Goal: Entertainment & Leisure: Consume media (video, audio)

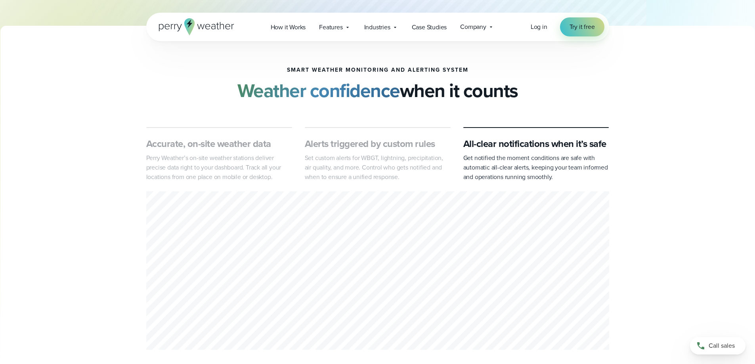
scroll to position [278, 0]
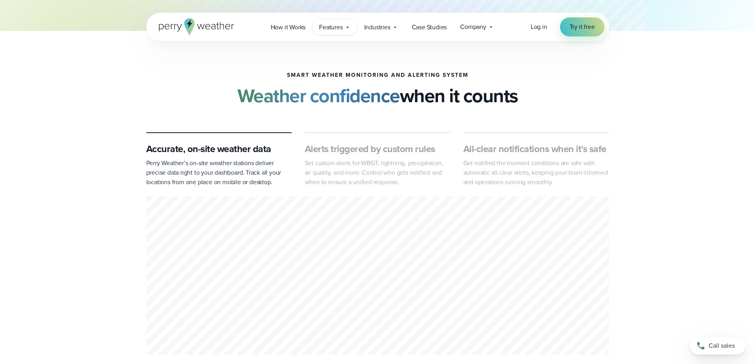
click at [345, 26] on icon at bounding box center [348, 27] width 6 height 6
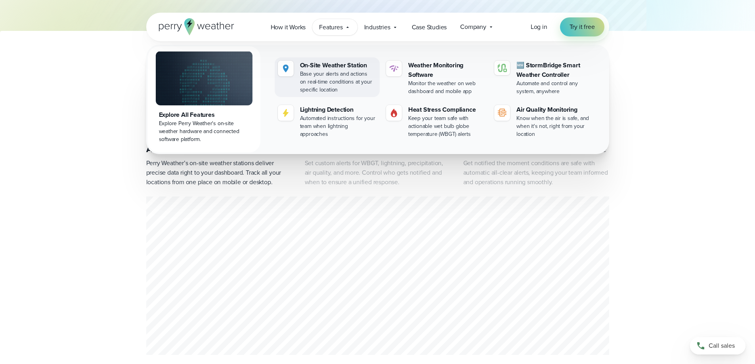
click at [337, 65] on div "On-Site Weather Station" at bounding box center [338, 66] width 77 height 10
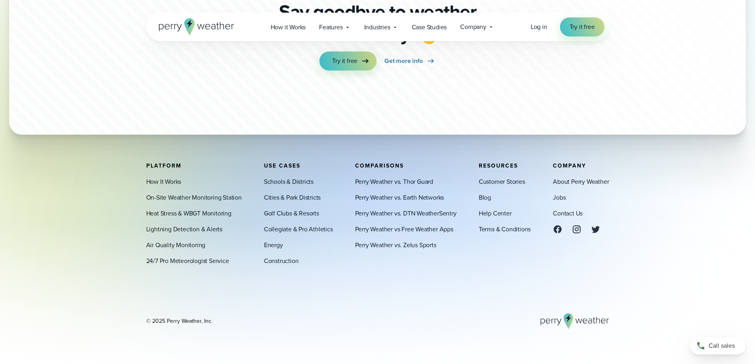
scroll to position [2435, 0]
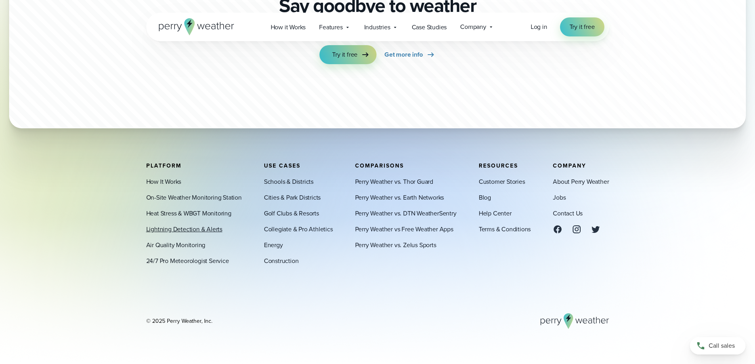
click at [168, 230] on link "Lightning Detection & Alerts" at bounding box center [184, 230] width 76 height 10
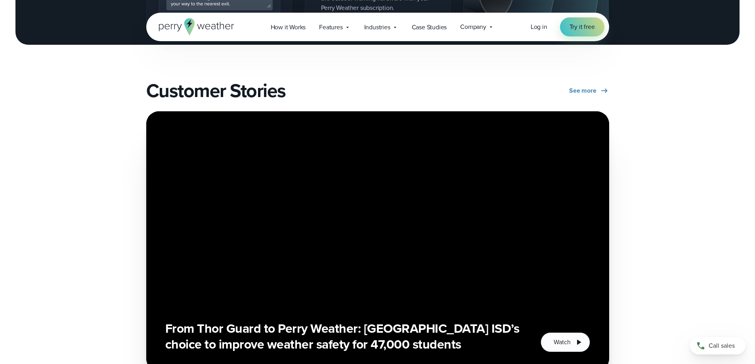
scroll to position [1348, 0]
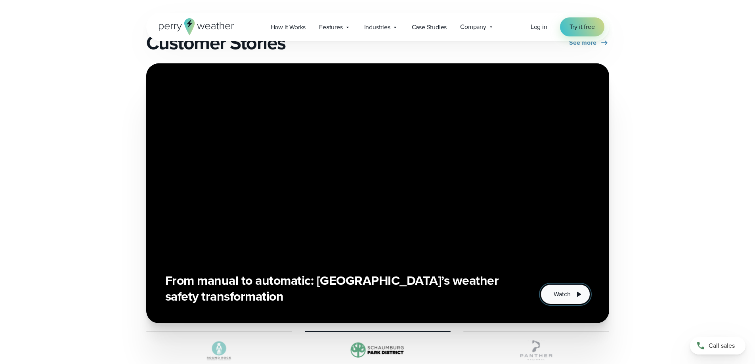
click at [559, 299] on span "Watch" at bounding box center [562, 295] width 17 height 10
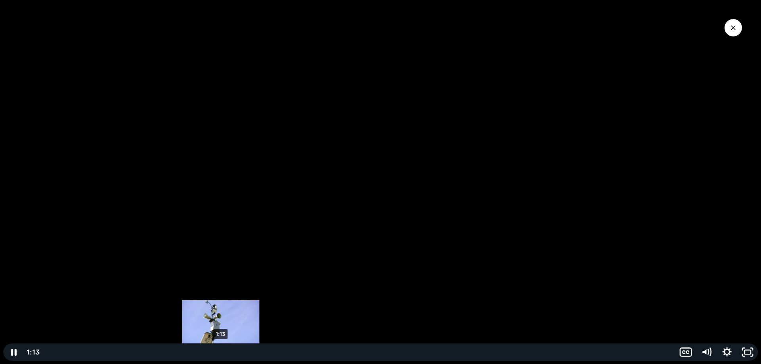
click at [221, 349] on div "1:13" at bounding box center [359, 352] width 623 height 17
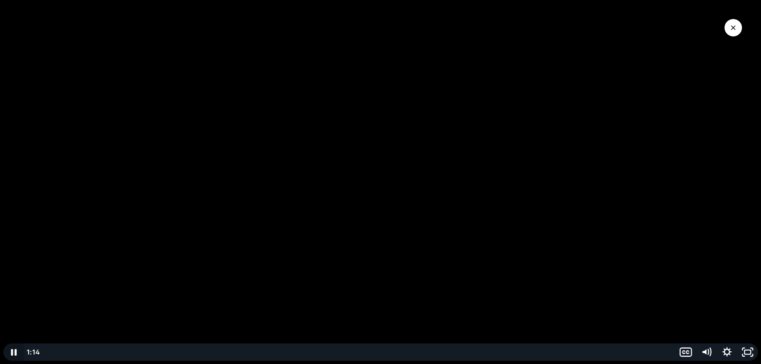
click at [13, 353] on icon "Pause" at bounding box center [14, 352] width 6 height 7
drag, startPoint x: 228, startPoint y: 350, endPoint x: 224, endPoint y: 337, distance: 13.3
click at [224, 337] on div "Click for sound @keyframes VOLUME_SMALL_WAVE_FLASH { 0% { opacity: 0; } 33% { o…" at bounding box center [380, 182] width 761 height 364
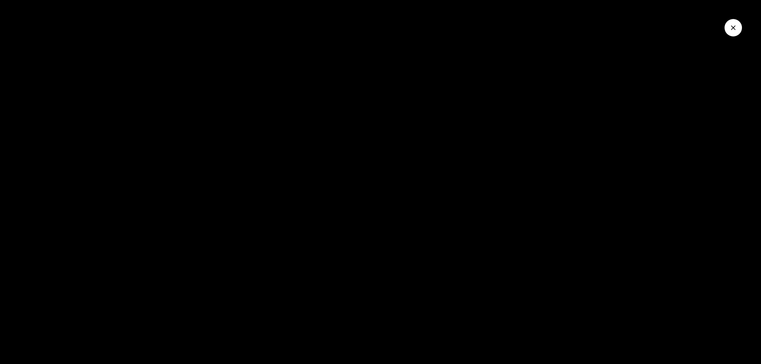
click at [733, 28] on icon "Close Video" at bounding box center [733, 27] width 5 height 5
